Goal: Find specific page/section: Find specific page/section

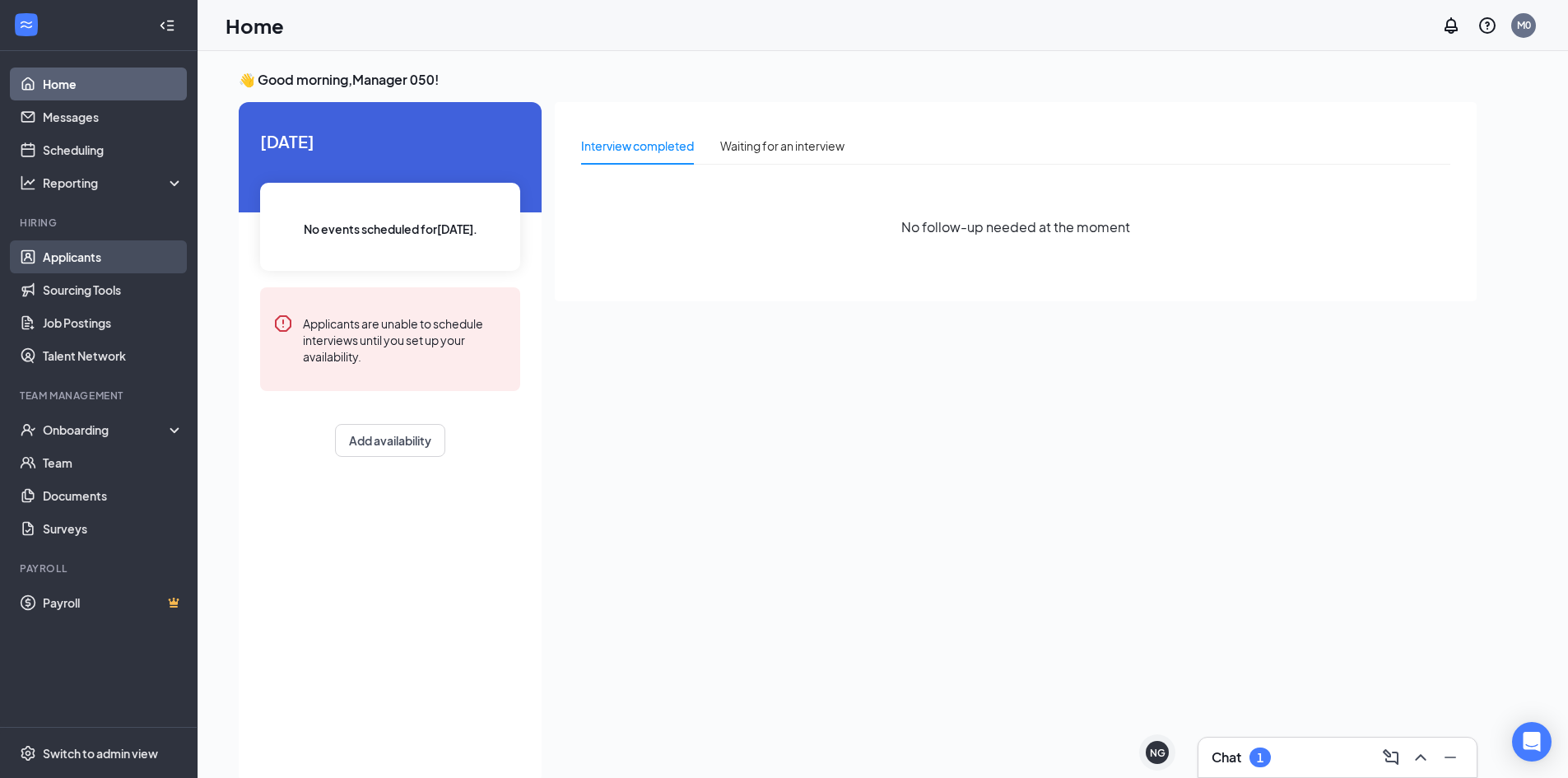
click at [111, 255] on link "Applicants" at bounding box center [113, 256] width 141 height 32
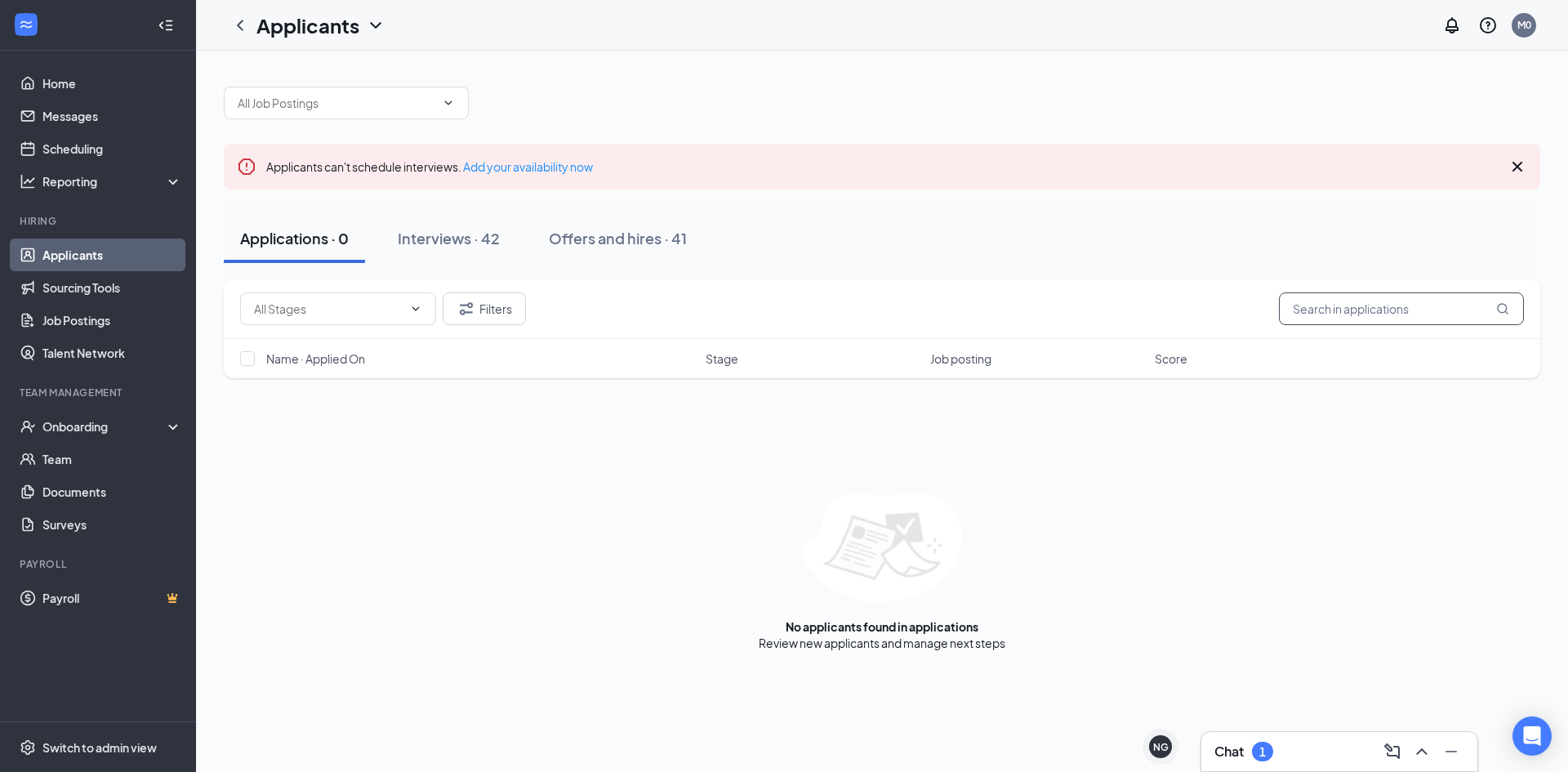
click at [1337, 314] on input "text" at bounding box center [1401, 308] width 245 height 32
type input "[PERSON_NAME]"
click at [1506, 313] on icon "MagnifyingGlass" at bounding box center [1503, 309] width 13 height 13
click at [79, 126] on link "Messages" at bounding box center [112, 115] width 140 height 32
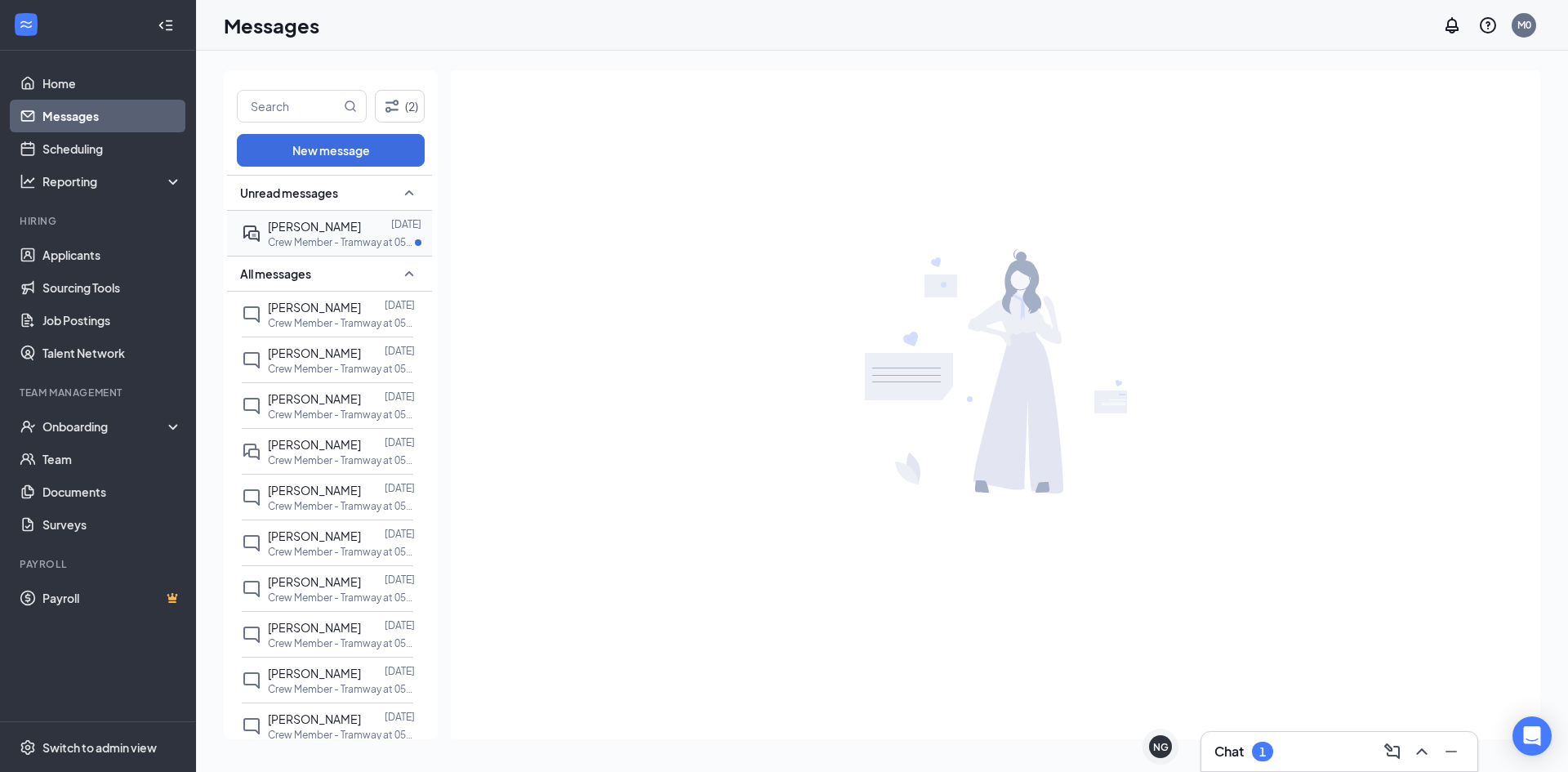
click at [344, 239] on p "Crew Member - Tramway at 050 - Tramway" at bounding box center [342, 241] width 147 height 14
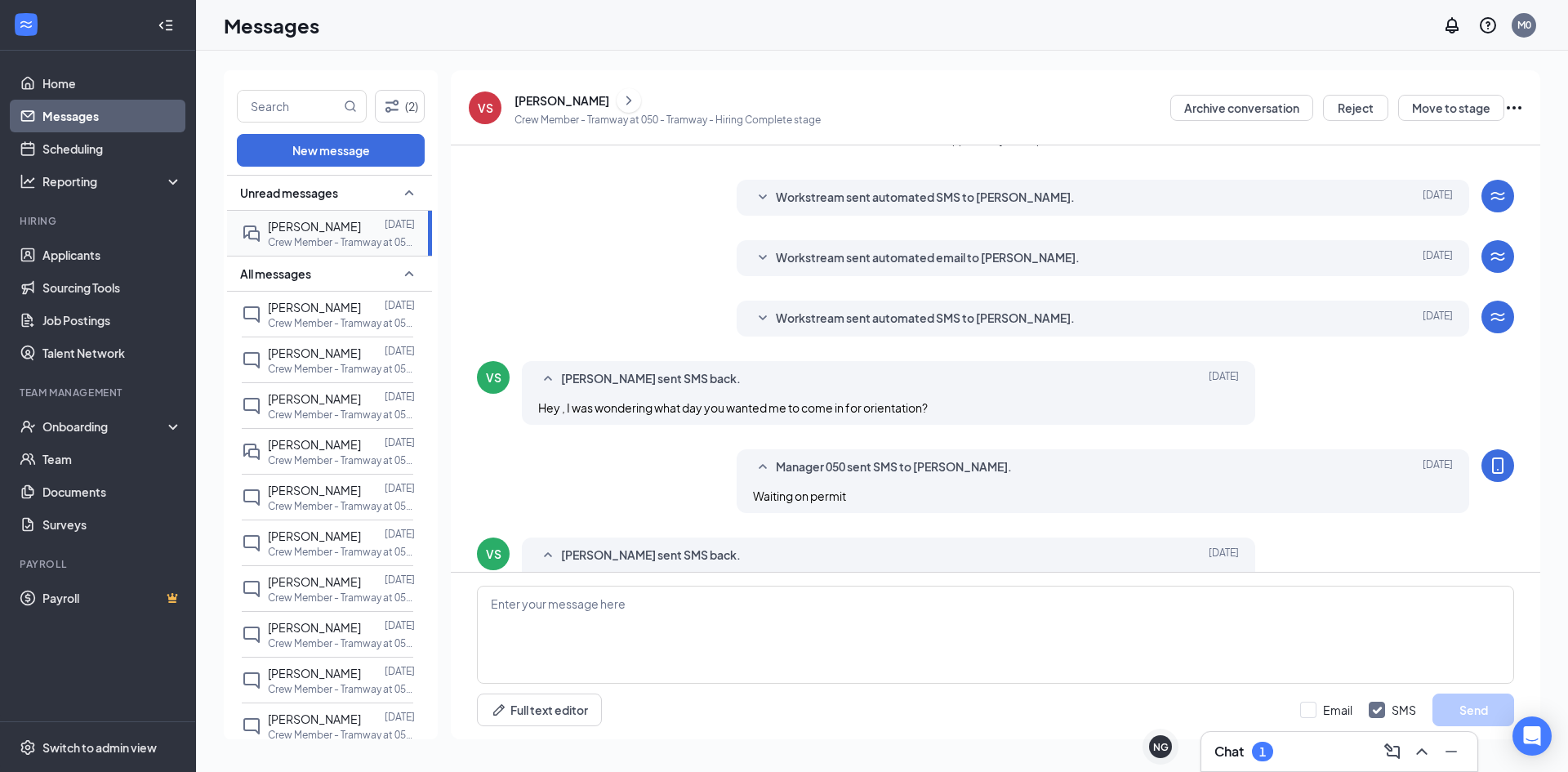
scroll to position [300, 0]
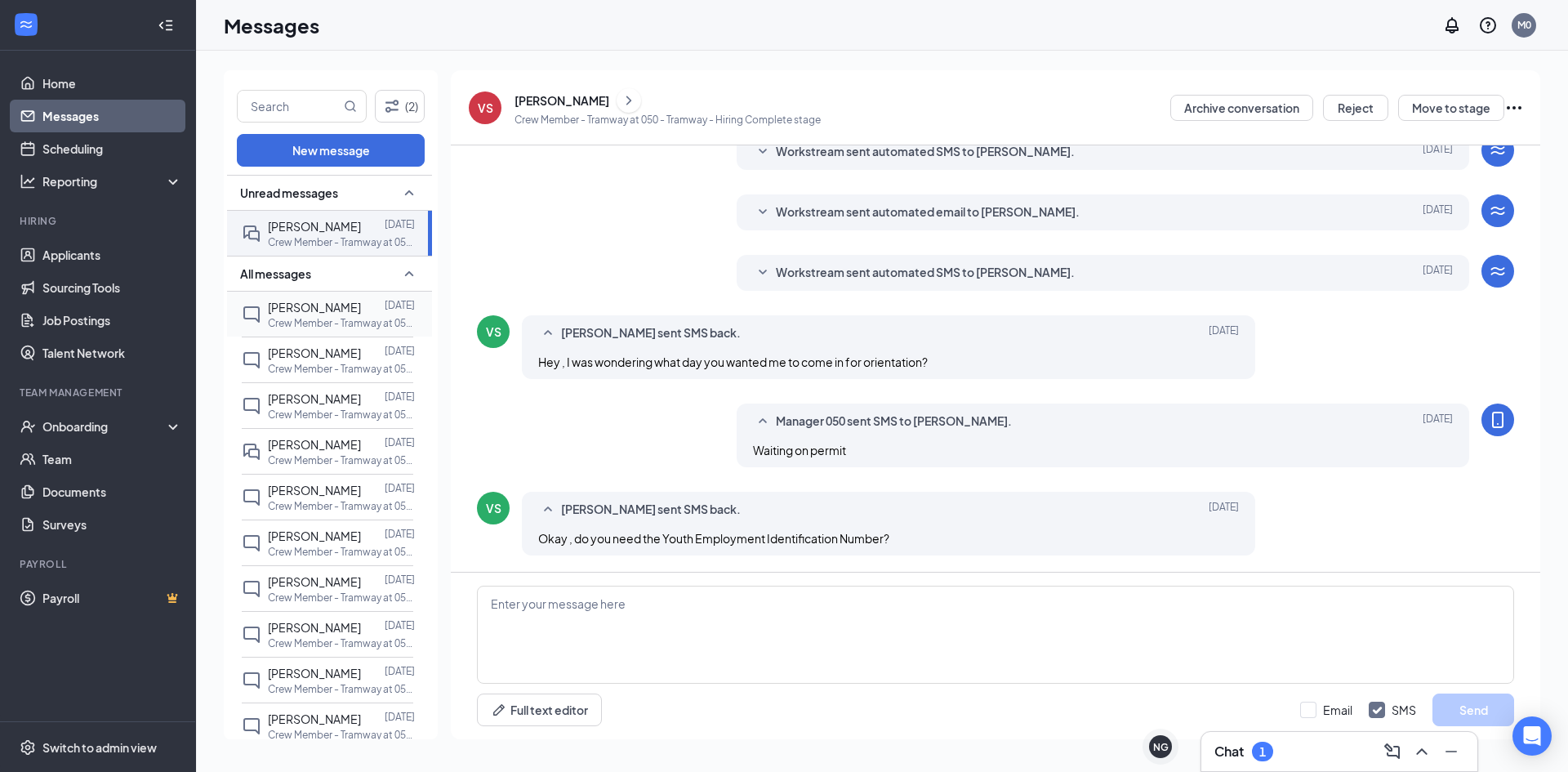
click at [322, 308] on span "[PERSON_NAME]" at bounding box center [314, 307] width 93 height 15
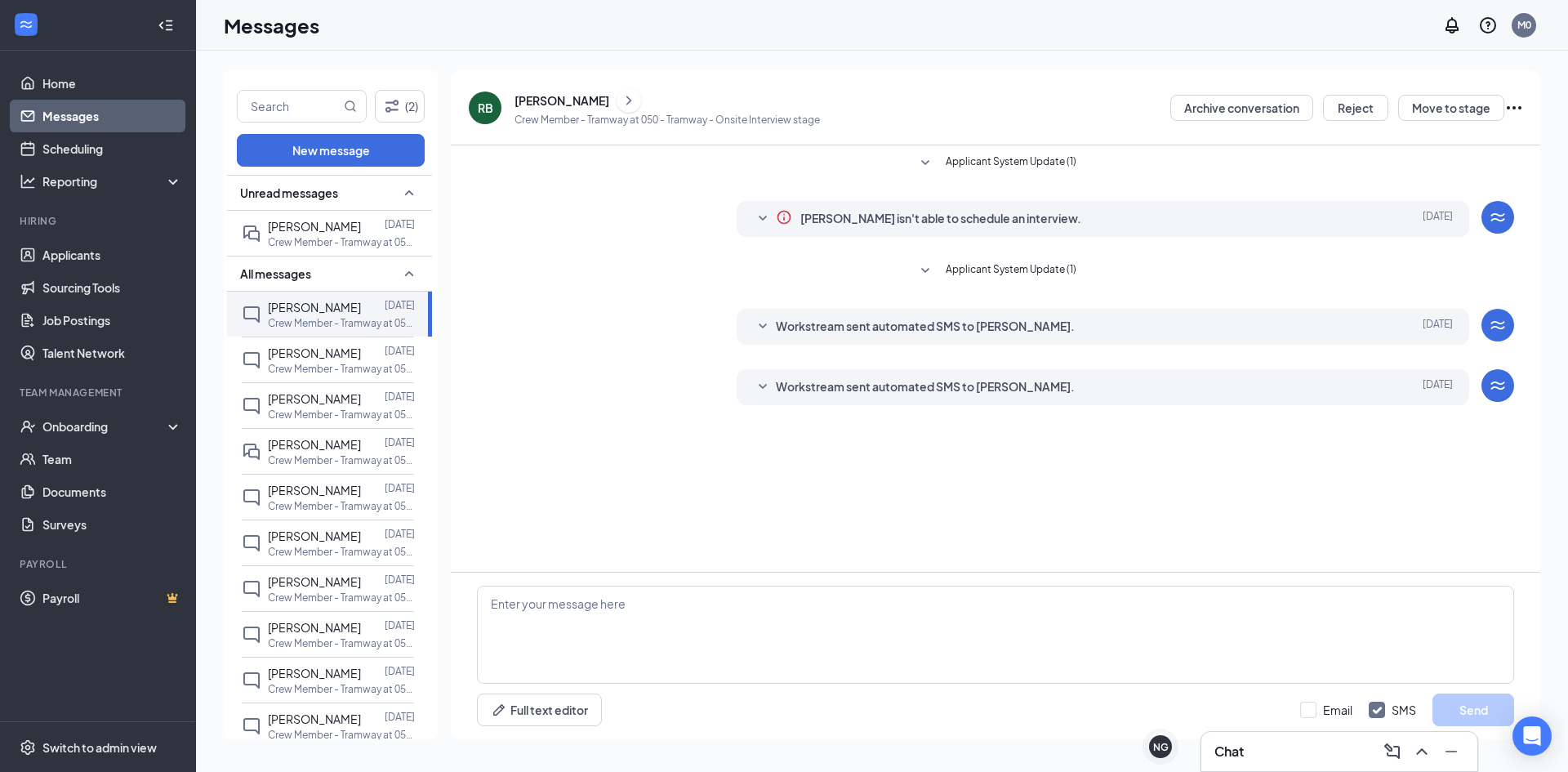
click at [494, 105] on div "RB" at bounding box center [485, 107] width 32 height 32
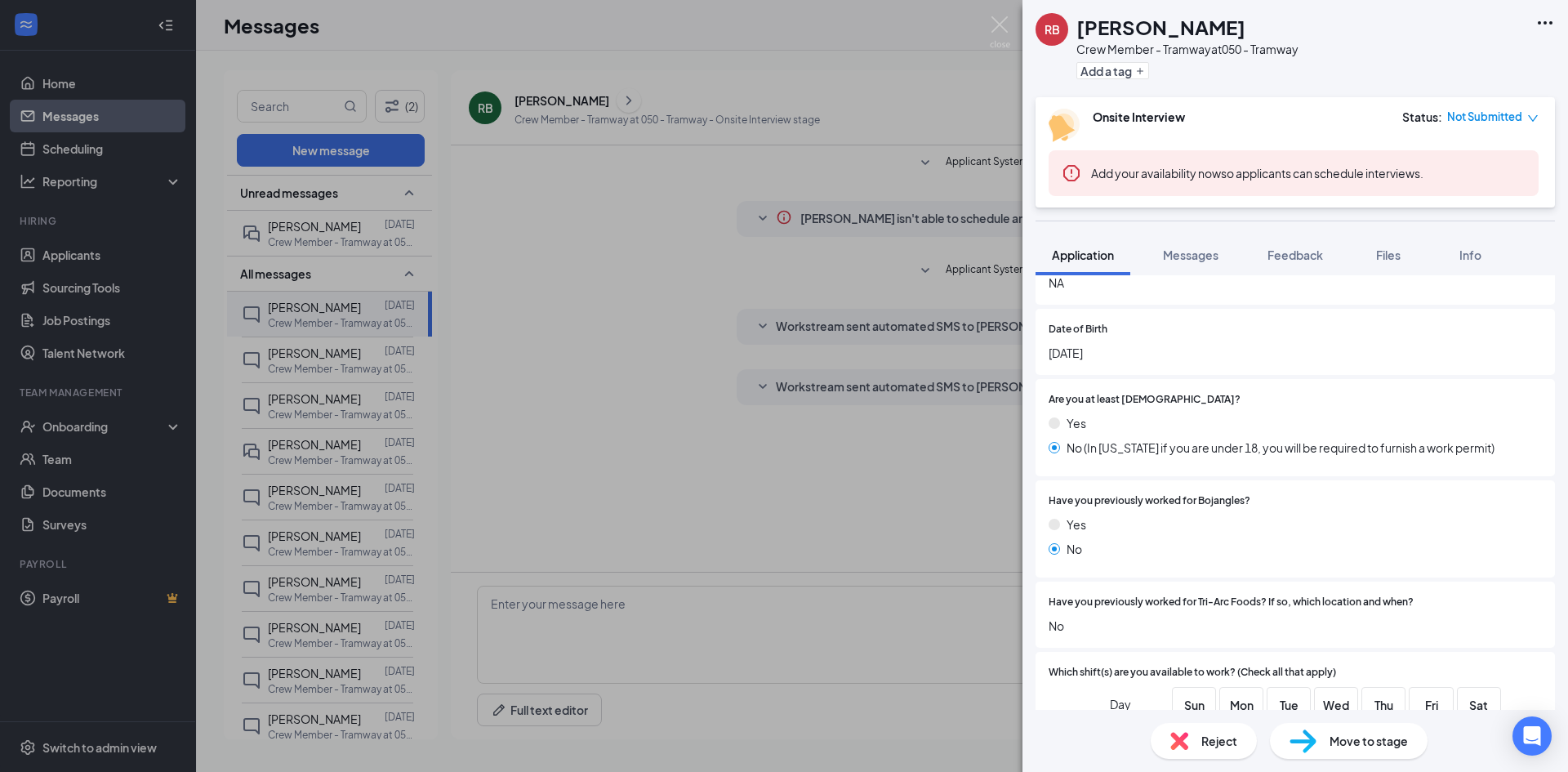
scroll to position [571, 0]
